Goal: Navigation & Orientation: Understand site structure

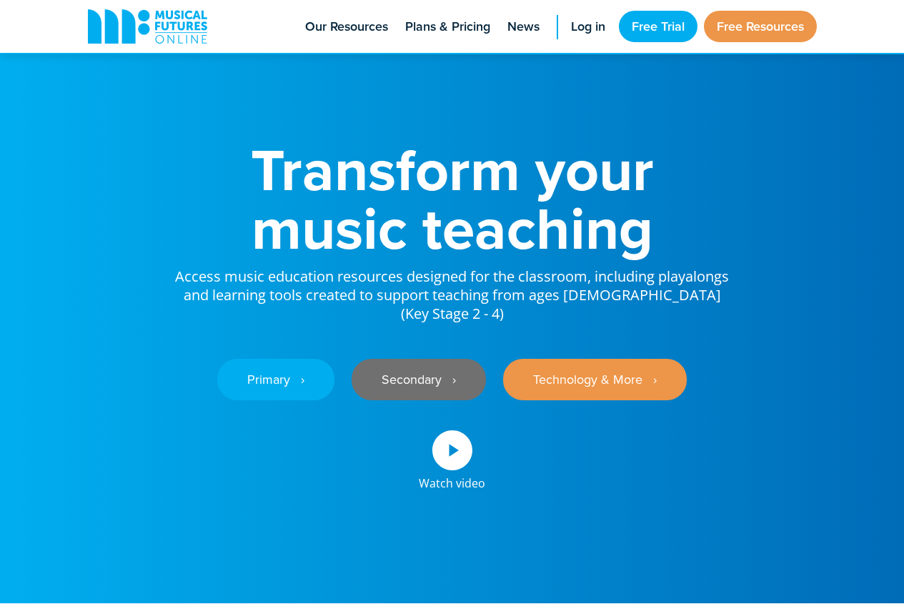
click at [373, 359] on link "Secondary ‎‏‏‎ ‎ ›" at bounding box center [419, 379] width 134 height 41
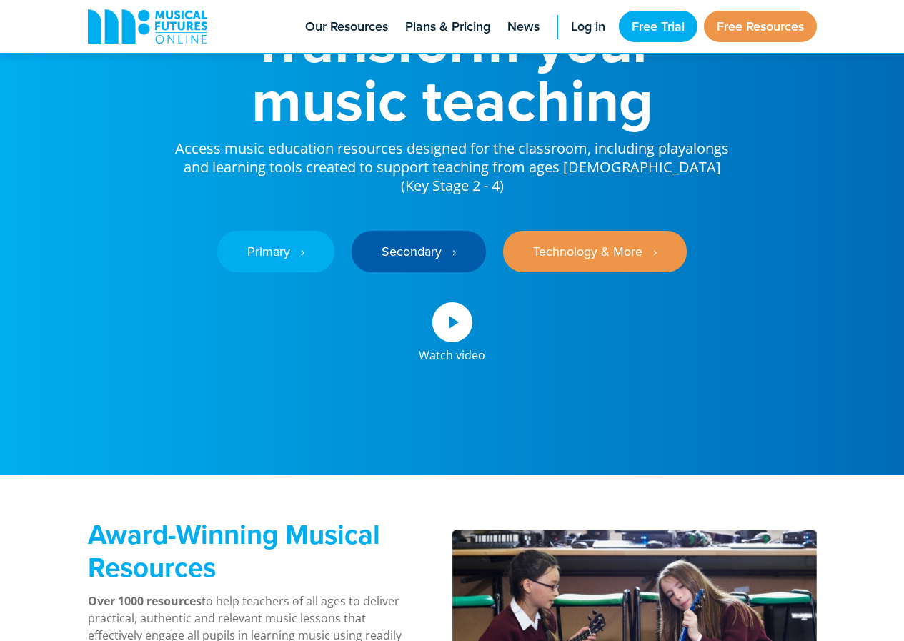
scroll to position [143, 0]
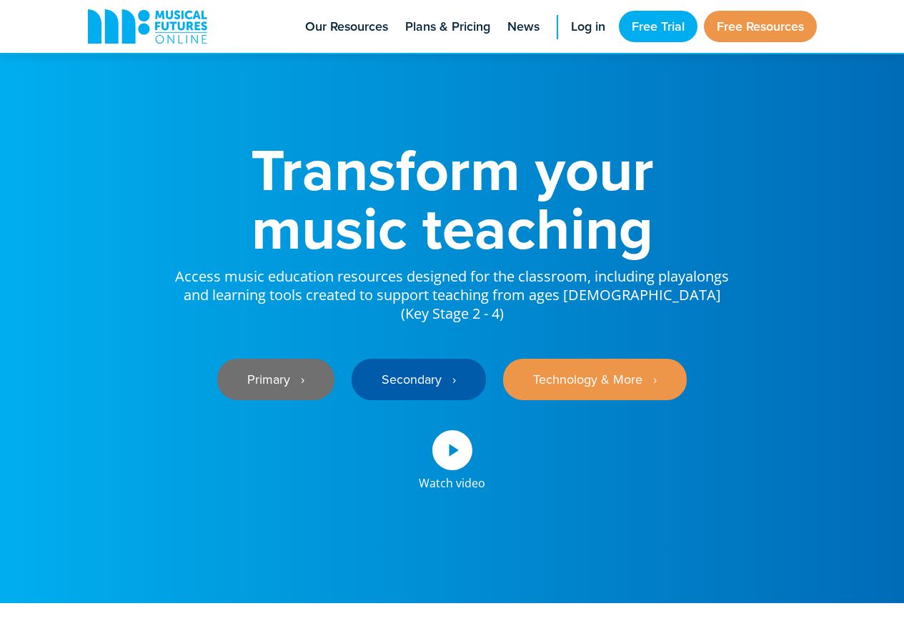
click at [270, 364] on link "Primary ‎‏‏‎ ‎ ›" at bounding box center [275, 379] width 117 height 41
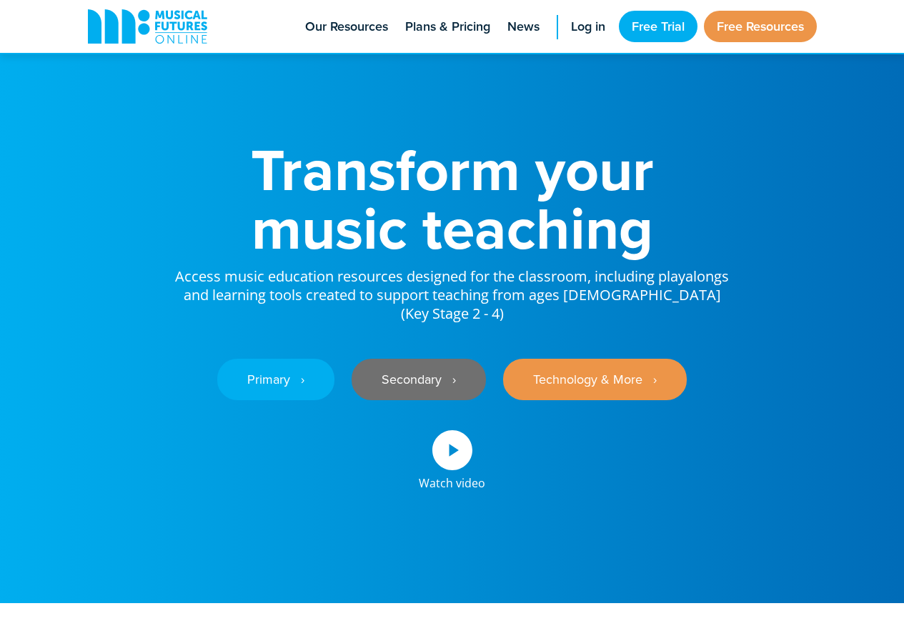
click at [390, 359] on link "Secondary ‎‏‏‎ ‎ ›" at bounding box center [419, 379] width 134 height 41
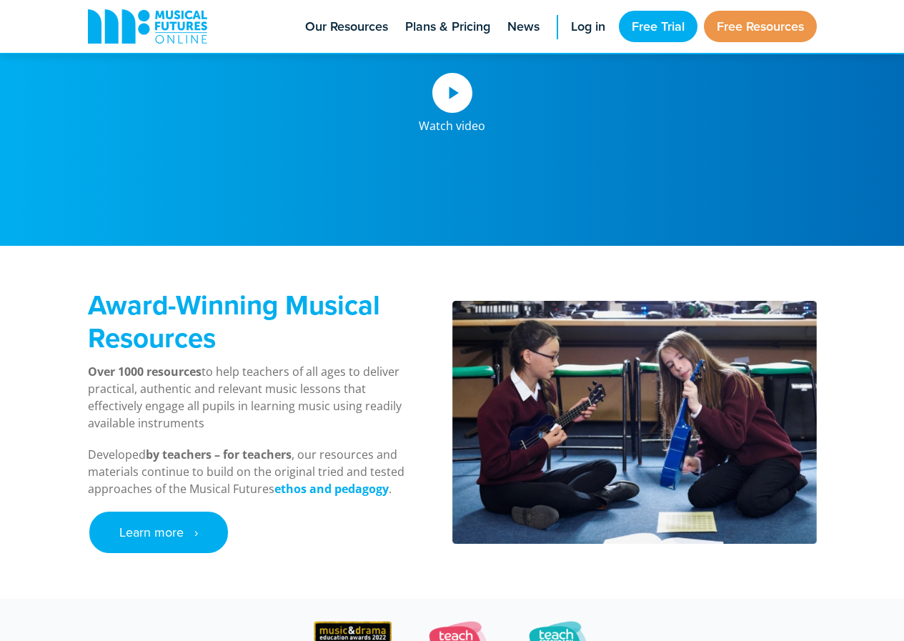
scroll to position [413, 0]
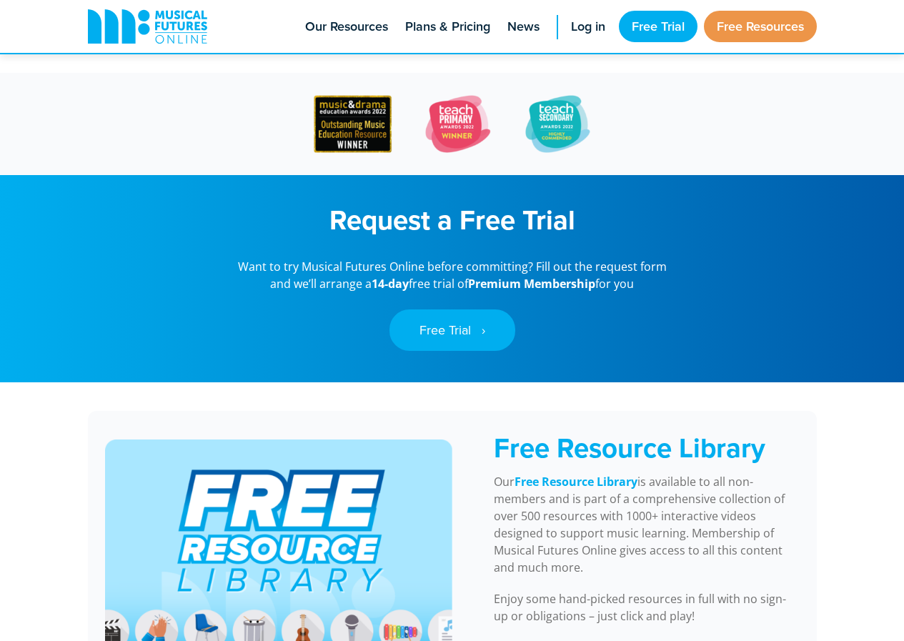
scroll to position [929, 0]
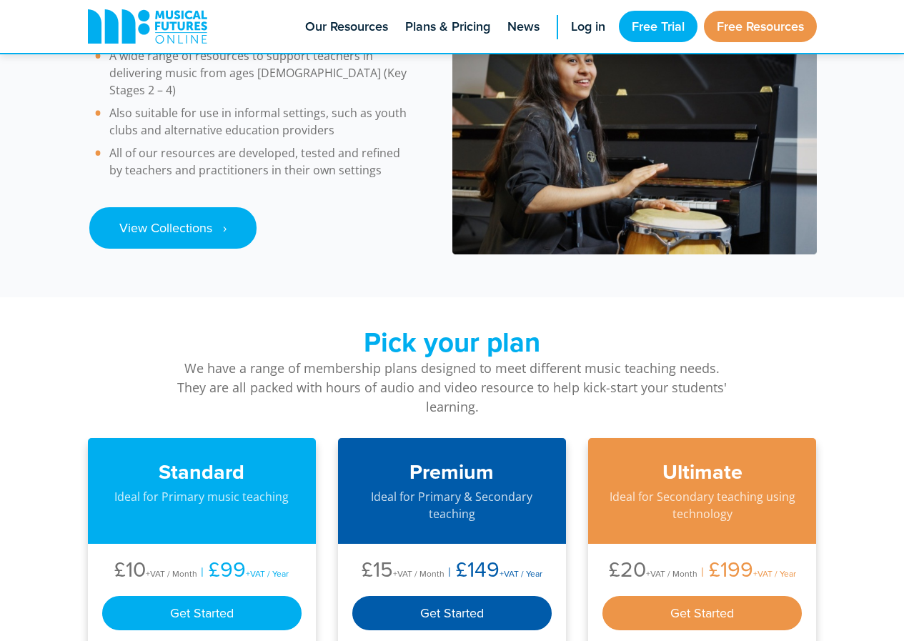
scroll to position [2286, 0]
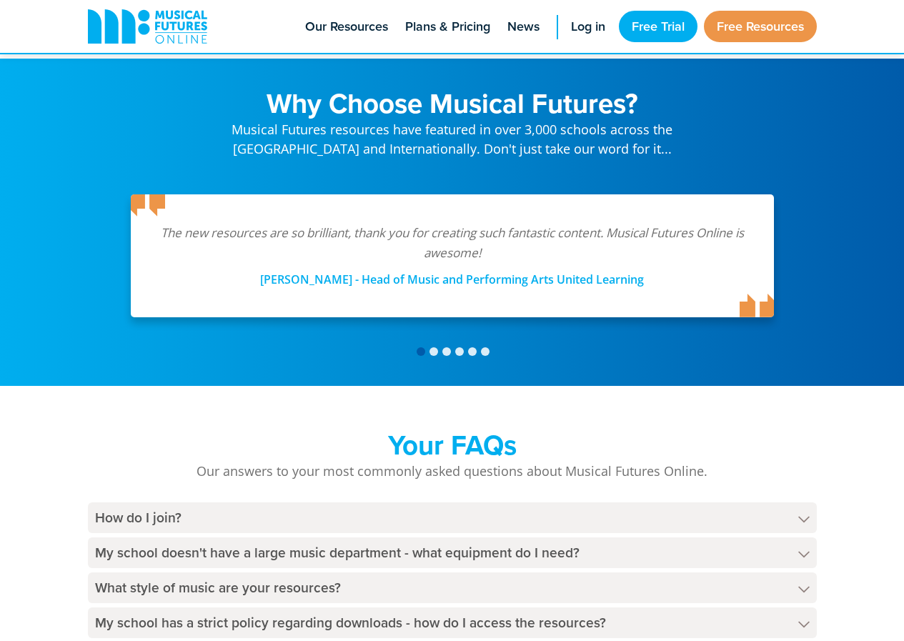
scroll to position [3072, 0]
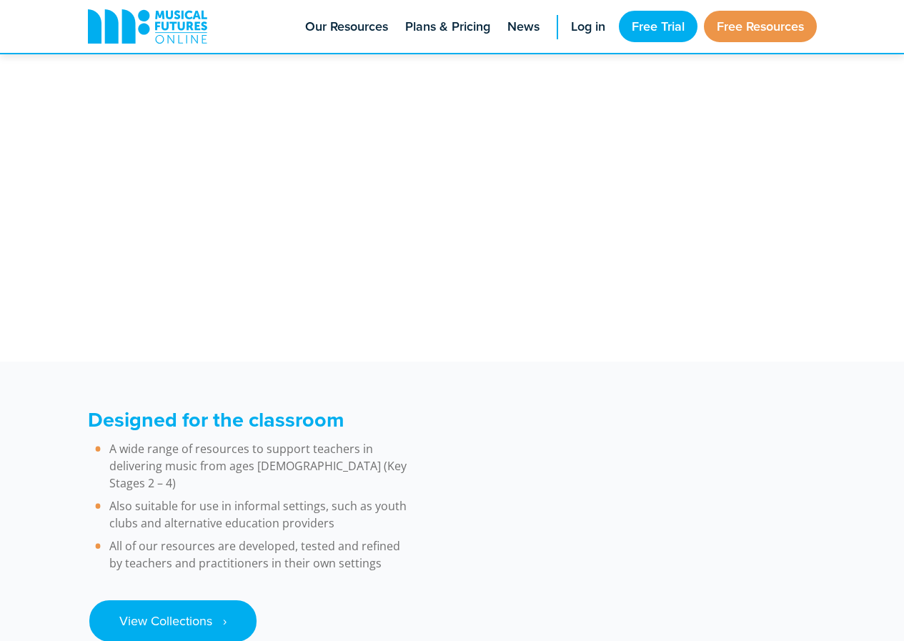
scroll to position [2073, 0]
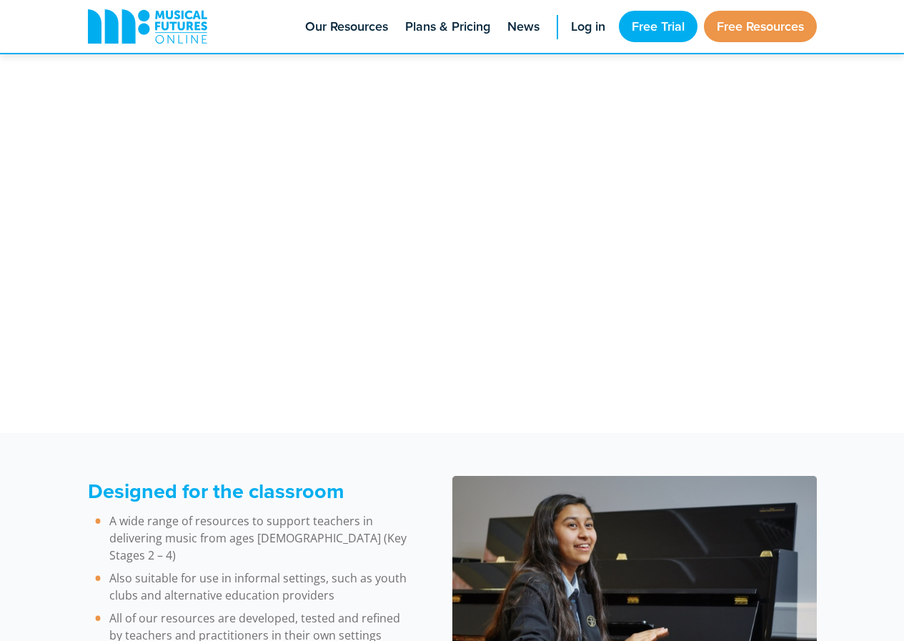
scroll to position [1786, 0]
